Goal: Check status: Check status

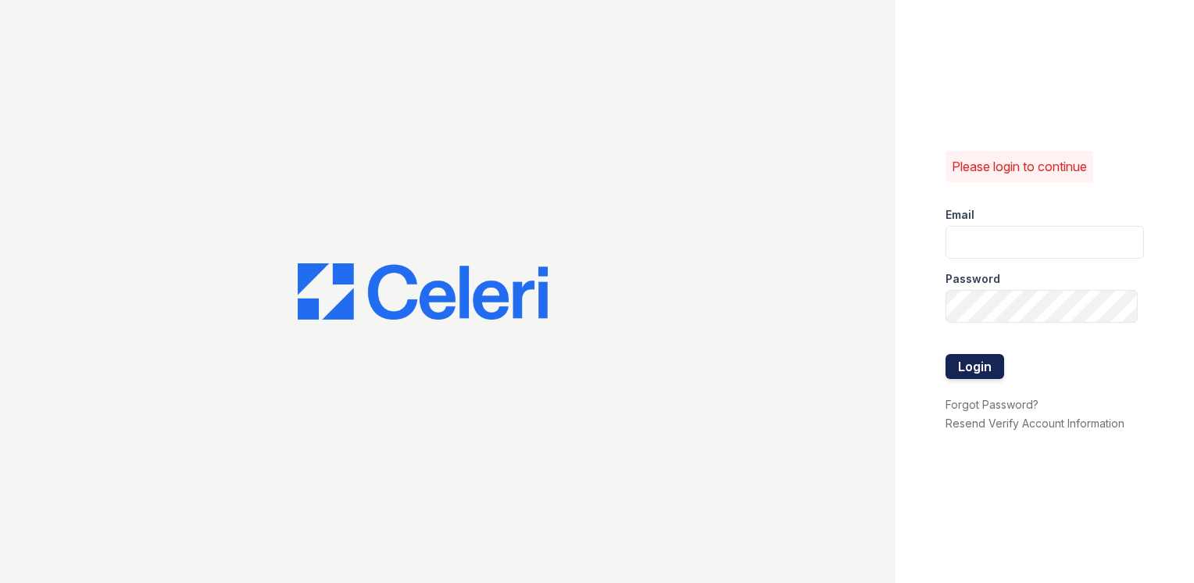
type input "[EMAIL_ADDRESS][DOMAIN_NAME]"
click at [977, 376] on button "Login" at bounding box center [974, 366] width 59 height 25
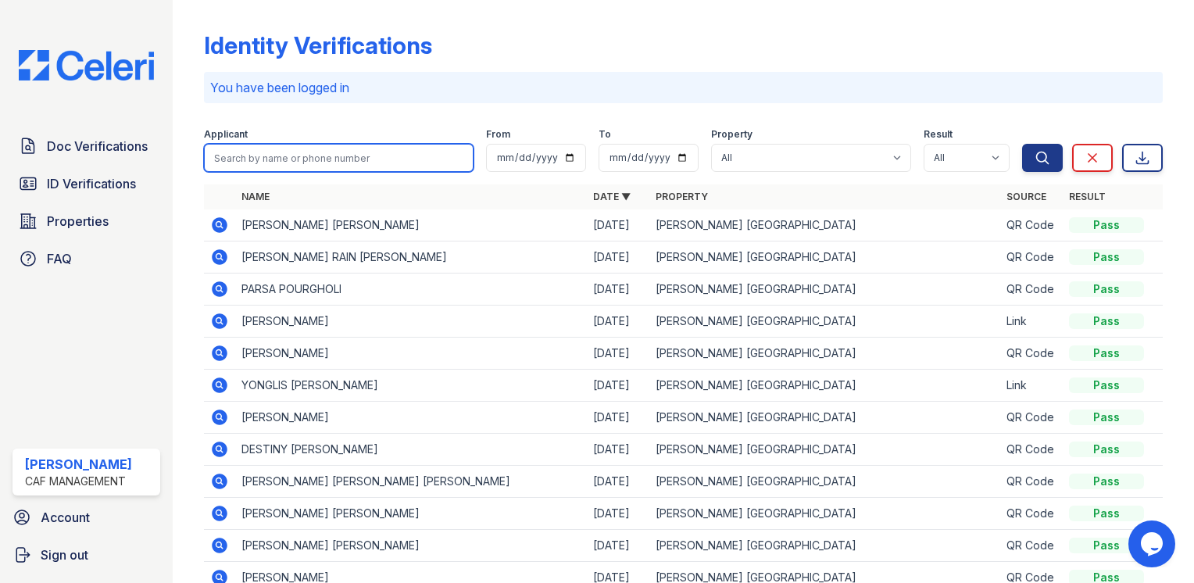
click at [266, 161] on input "search" at bounding box center [339, 158] width 270 height 28
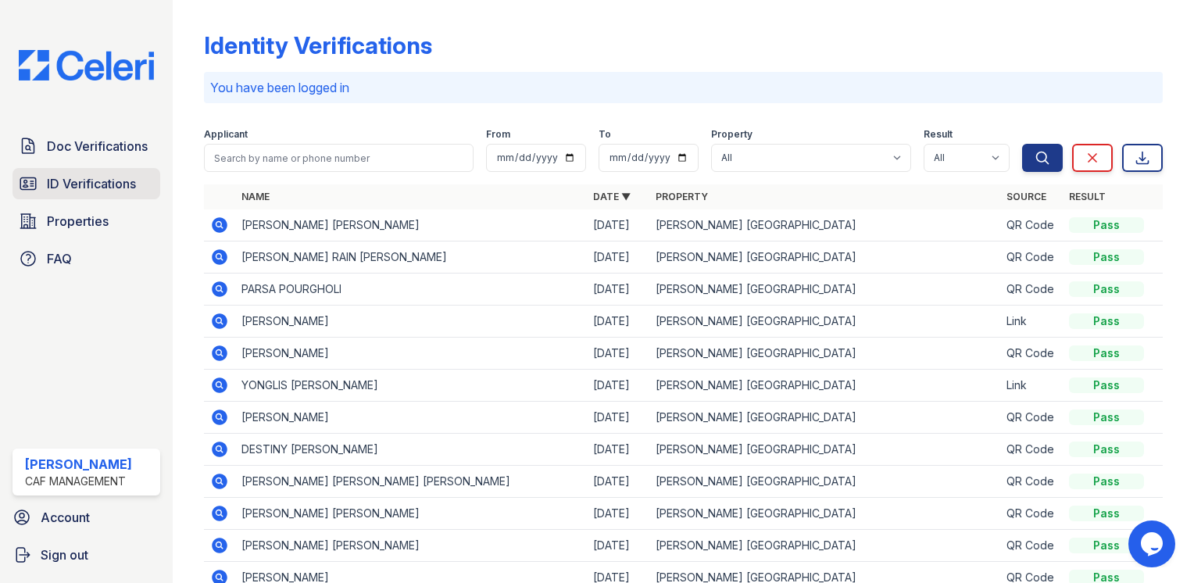
click at [118, 195] on link "ID Verifications" at bounding box center [86, 183] width 148 height 31
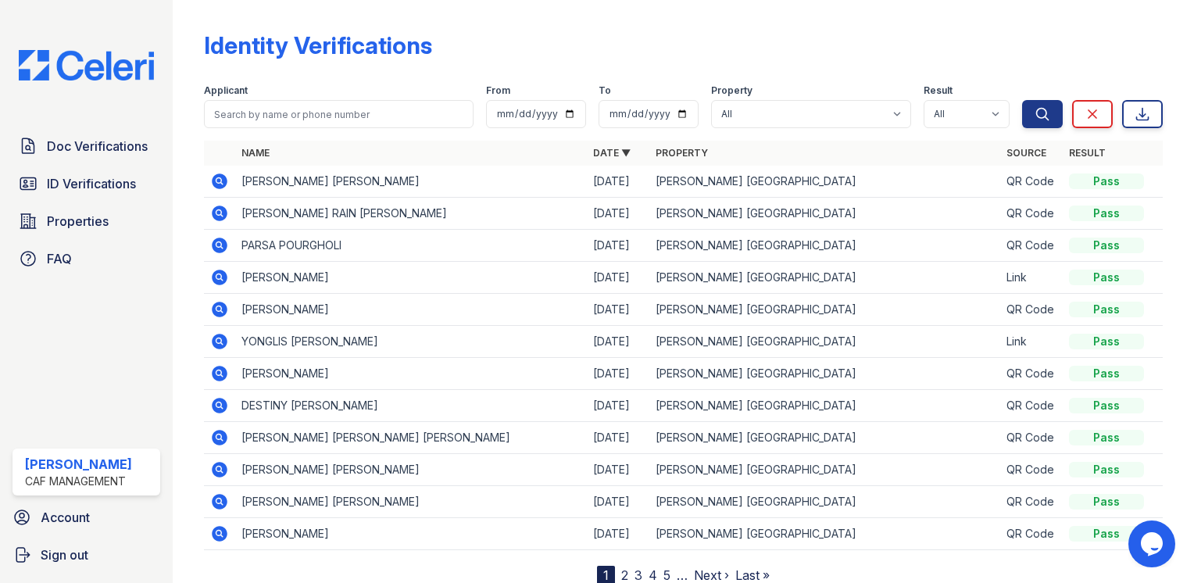
click at [473, 33] on div "Identity Verifications" at bounding box center [683, 51] width 959 height 41
click at [92, 181] on span "ID Verifications" at bounding box center [91, 183] width 89 height 19
